Goal: Information Seeking & Learning: Learn about a topic

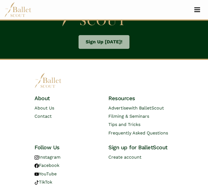
scroll to position [1002, 0]
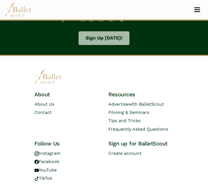
click at [198, 12] on button "Toggle navigation" at bounding box center [197, 9] width 13 height 5
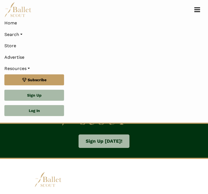
click at [34, 110] on link "Log In" at bounding box center [34, 110] width 60 height 11
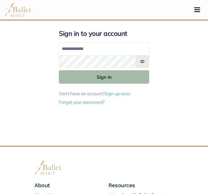
click at [69, 44] on input "Email address" at bounding box center [104, 48] width 91 height 13
type input "**********"
click at [93, 77] on button "Sign in" at bounding box center [104, 76] width 91 height 13
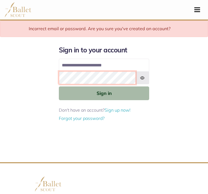
click at [104, 93] on button "Sign in" at bounding box center [104, 92] width 91 height 13
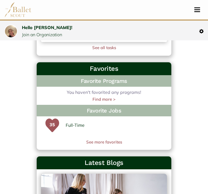
scroll to position [250, 0]
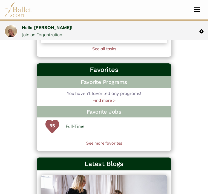
click at [100, 144] on link "See more favorites" at bounding box center [104, 143] width 135 height 7
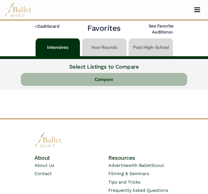
click at [86, 82] on button "Compare" at bounding box center [104, 79] width 167 height 13
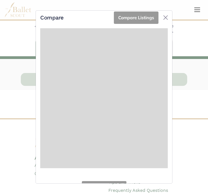
scroll to position [35, 0]
click at [163, 13] on button "Close" at bounding box center [166, 17] width 9 height 9
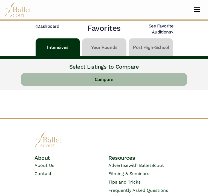
click at [46, 26] on link "< Dashboard" at bounding box center [47, 26] width 25 height 5
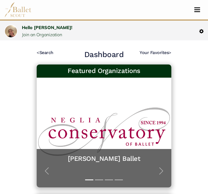
click at [198, 12] on span "Toggle navigation" at bounding box center [198, 11] width 6 height 1
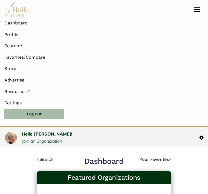
click at [13, 47] on link "Search" at bounding box center [104, 46] width 200 height 12
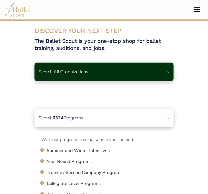
scroll to position [5, 0]
click at [170, 72] on span ">" at bounding box center [168, 71] width 3 height 5
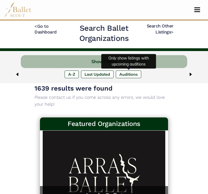
click at [133, 76] on label "Upcoming Auditions" at bounding box center [129, 74] width 26 height 8
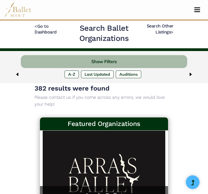
click at [191, 76] on img at bounding box center [191, 74] width 4 height 4
click at [48, 30] on link "< Go to Dashboard" at bounding box center [46, 29] width 22 height 11
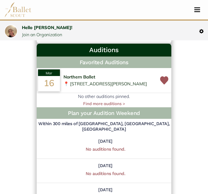
scroll to position [626, 0]
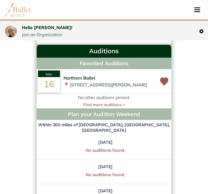
click at [98, 103] on link "Find more auditions >" at bounding box center [104, 104] width 42 height 5
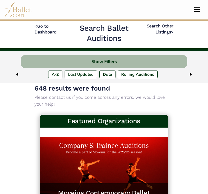
click at [94, 62] on button "Show Filters" at bounding box center [104, 61] width 167 height 13
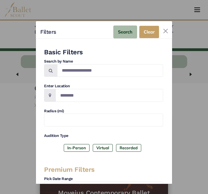
click at [78, 144] on label "In-Person" at bounding box center [77, 148] width 26 height 8
click at [102, 144] on label "Virtual" at bounding box center [103, 148] width 20 height 8
click at [127, 144] on label "Recorded" at bounding box center [128, 148] width 25 height 8
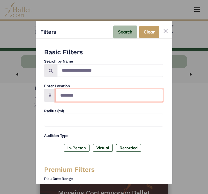
click at [66, 91] on input "Location" at bounding box center [110, 95] width 108 height 13
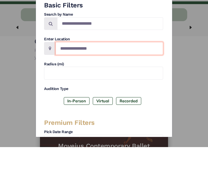
type input "**********"
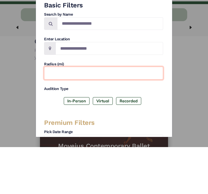
click at [54, 114] on input "text" at bounding box center [103, 120] width 119 height 13
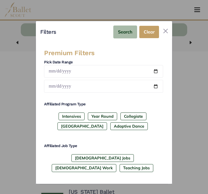
scroll to position [119, 0]
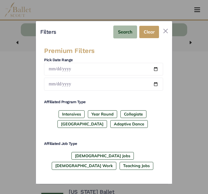
type input "***"
click at [72, 152] on label "Full-Time Jobs" at bounding box center [103, 156] width 63 height 8
click at [96, 184] on button "Search" at bounding box center [104, 190] width 117 height 13
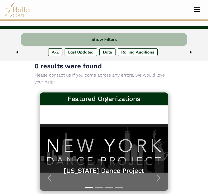
scroll to position [23, 0]
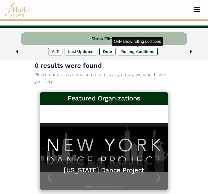
click at [143, 48] on label "Rolling Auditions" at bounding box center [138, 52] width 40 height 8
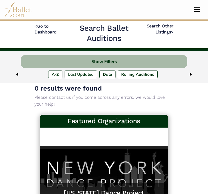
click at [75, 57] on button "Show Filters" at bounding box center [104, 61] width 167 height 13
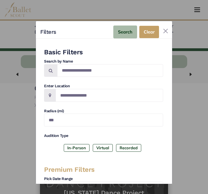
click at [165, 27] on button "Close" at bounding box center [166, 31] width 9 height 9
